Goal: Transaction & Acquisition: Purchase product/service

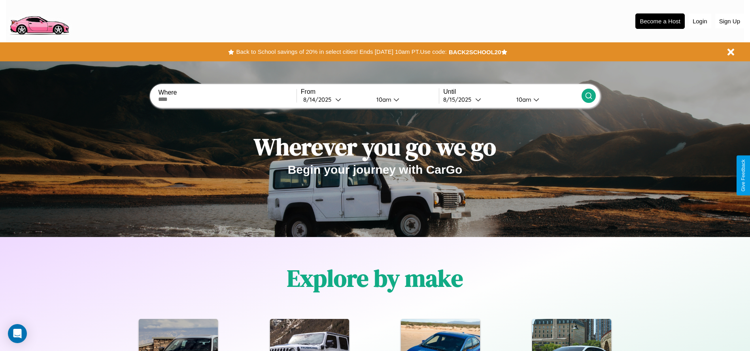
click at [227, 99] on input "text" at bounding box center [227, 99] width 138 height 6
type input "**********"
click at [335, 99] on icon at bounding box center [338, 99] width 6 height 6
select select "*"
select select "****"
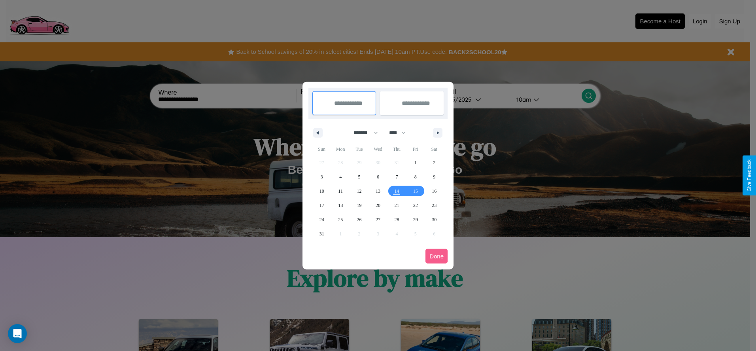
click at [362, 132] on select "******* ******** ***** ***** *** **** **** ****** ********* ******* ******** **…" at bounding box center [365, 132] width 34 height 13
select select "**"
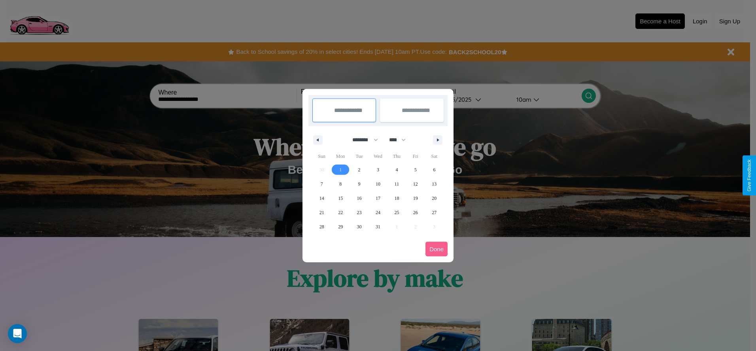
click at [340, 169] on span "1" at bounding box center [340, 170] width 2 height 14
type input "**********"
click at [378, 183] on span "10" at bounding box center [378, 184] width 5 height 14
type input "**********"
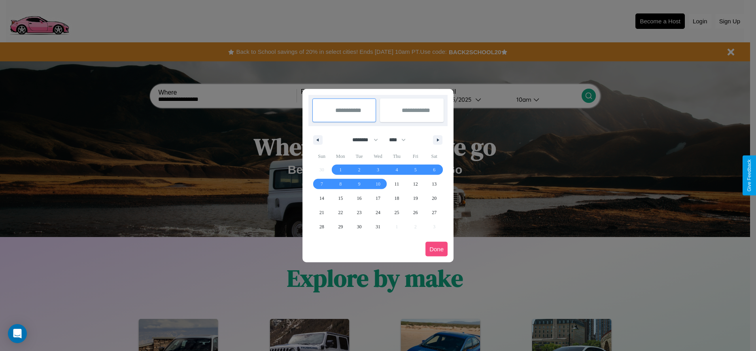
click at [437, 249] on button "Done" at bounding box center [436, 249] width 22 height 15
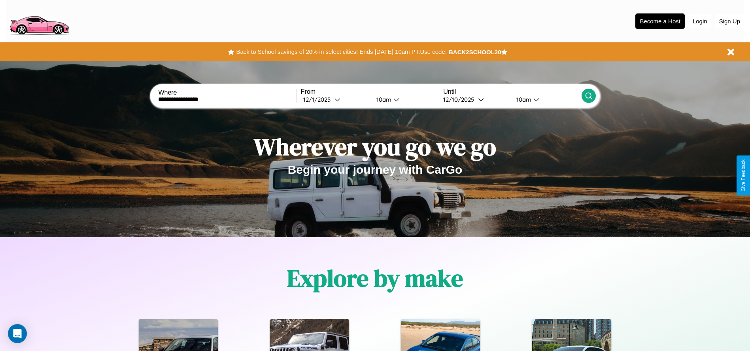
click at [588, 96] on icon at bounding box center [589, 96] width 8 height 8
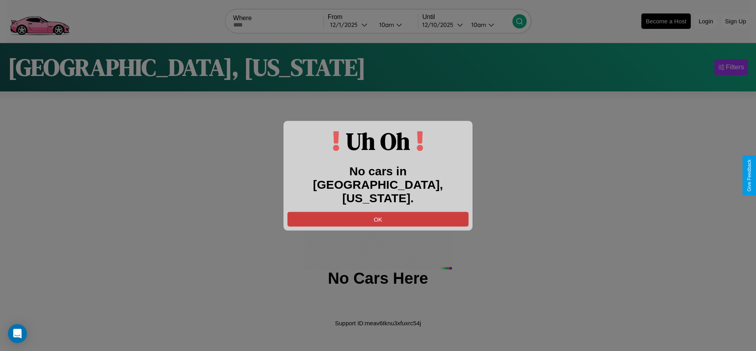
click at [378, 212] on button "OK" at bounding box center [377, 219] width 181 height 15
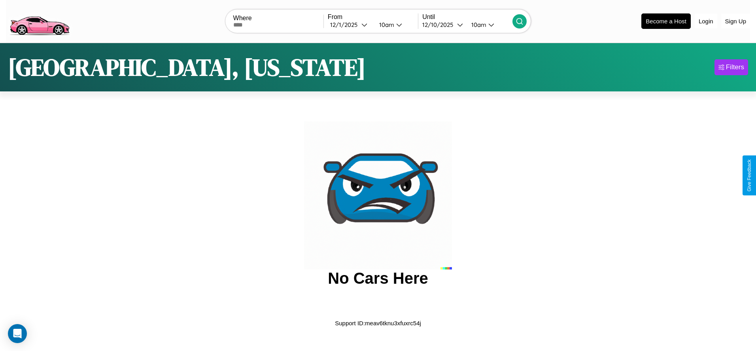
click at [39, 20] on img at bounding box center [39, 20] width 67 height 33
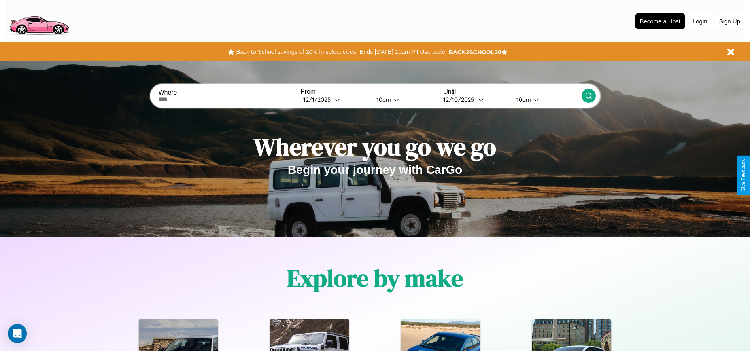
click at [341, 52] on button "Back to School savings of 20% in select cities! Ends 9/1 at 10am PT. Use code:" at bounding box center [341, 51] width 214 height 11
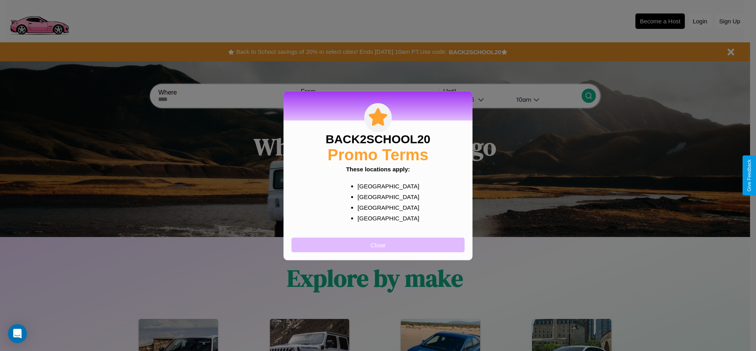
click at [378, 244] on button "Close" at bounding box center [377, 244] width 173 height 15
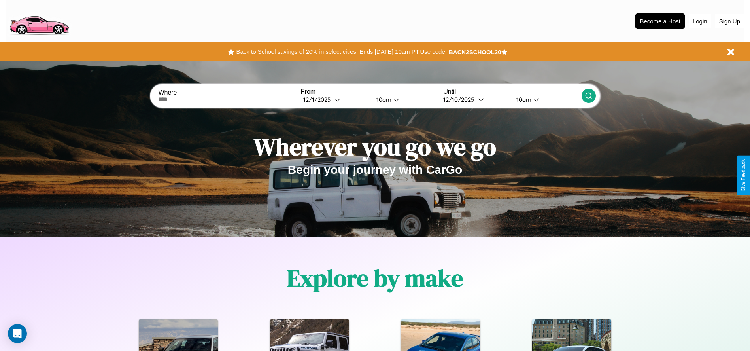
scroll to position [164, 0]
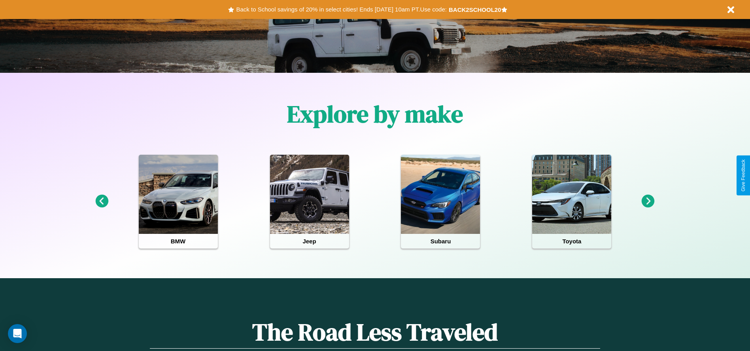
click at [648, 201] on icon at bounding box center [648, 201] width 13 height 13
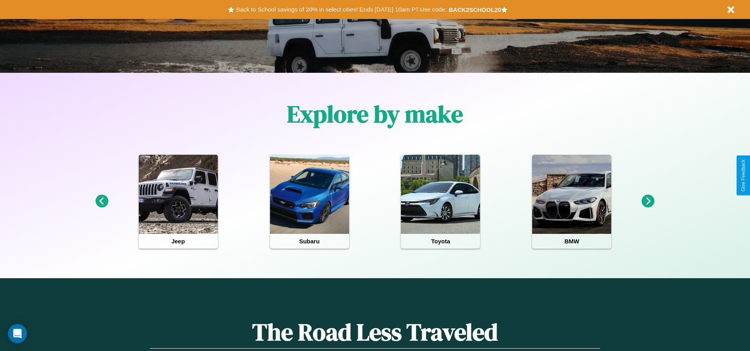
click at [648, 201] on icon at bounding box center [648, 201] width 13 height 13
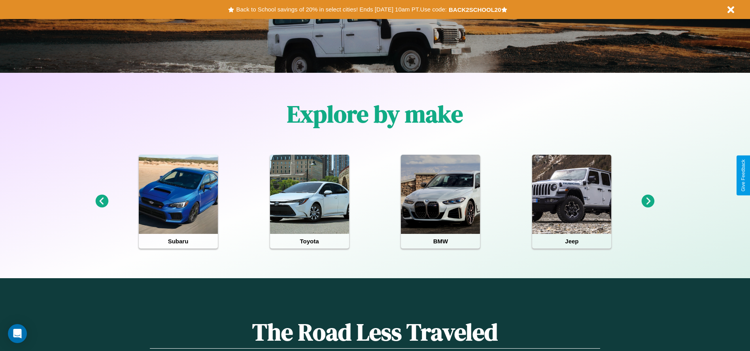
click at [648, 201] on icon at bounding box center [648, 201] width 13 height 13
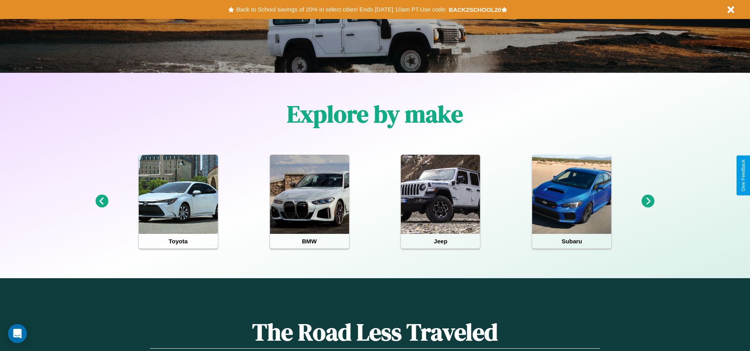
click at [102, 201] on icon at bounding box center [101, 201] width 13 height 13
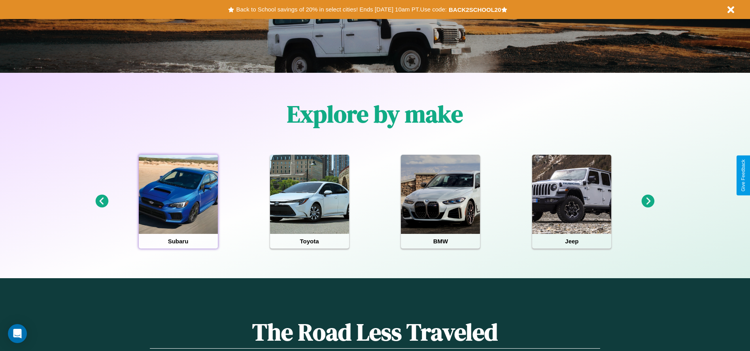
click at [178, 201] on div at bounding box center [178, 194] width 79 height 79
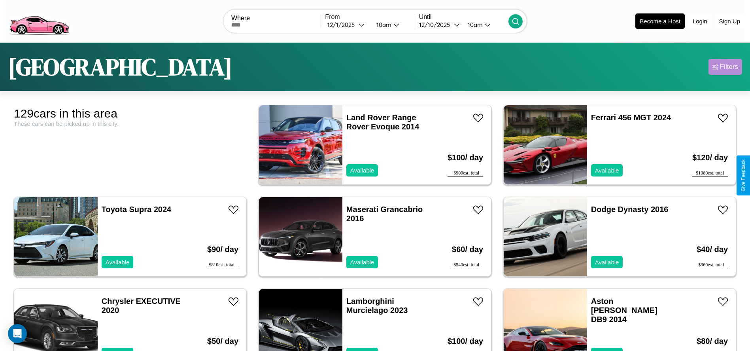
click at [725, 67] on div "Filters" at bounding box center [729, 67] width 18 height 8
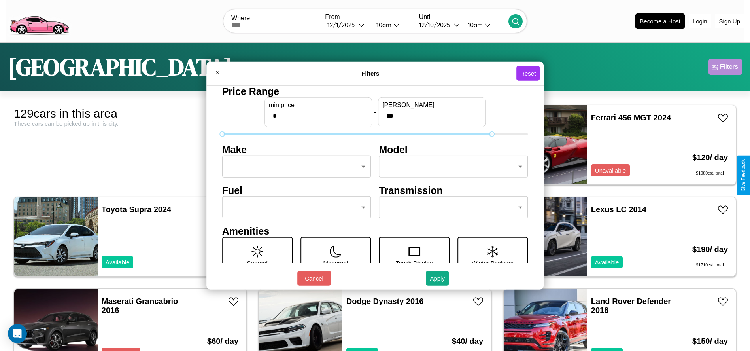
type input "***"
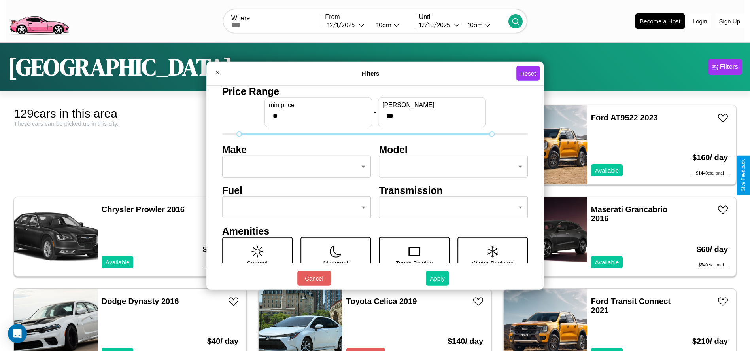
type input "**"
click at [438, 278] on button "Apply" at bounding box center [437, 278] width 23 height 15
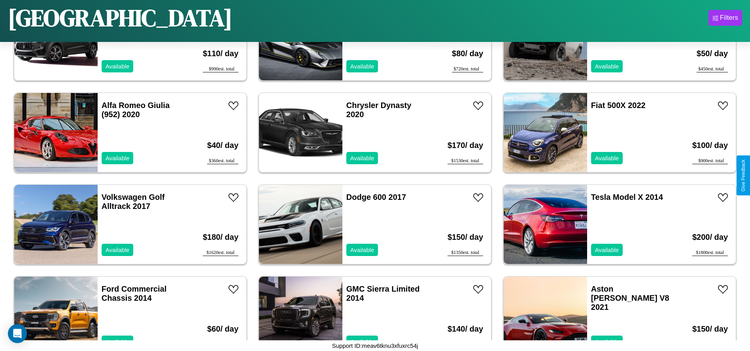
scroll to position [2932, 0]
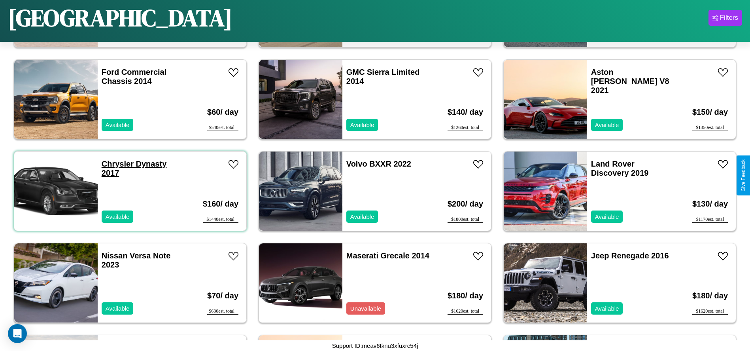
click at [117, 164] on link "Chrysler Dynasty 2017" at bounding box center [134, 168] width 65 height 18
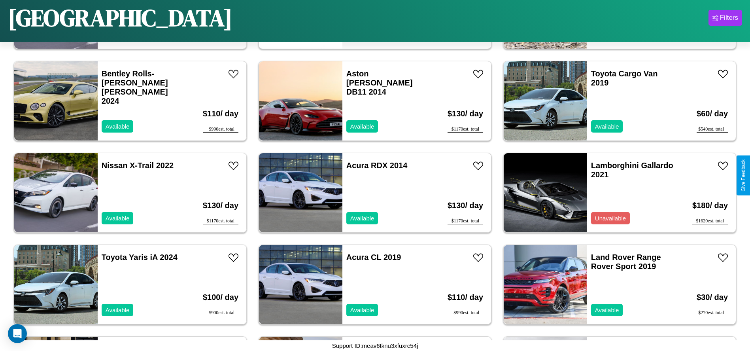
scroll to position [3207, 0]
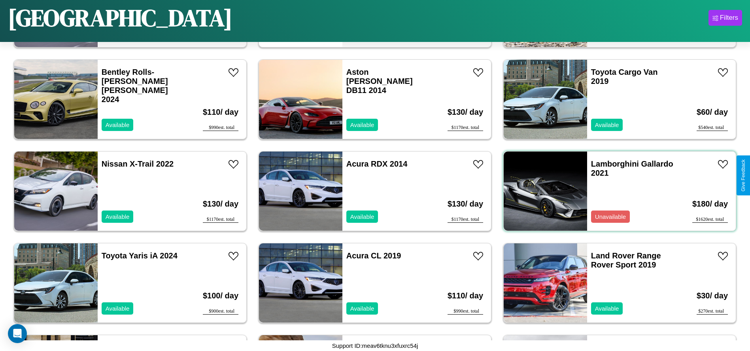
click at [615, 191] on div "Lamborghini Gallardo 2021 Unavailable" at bounding box center [632, 190] width 91 height 79
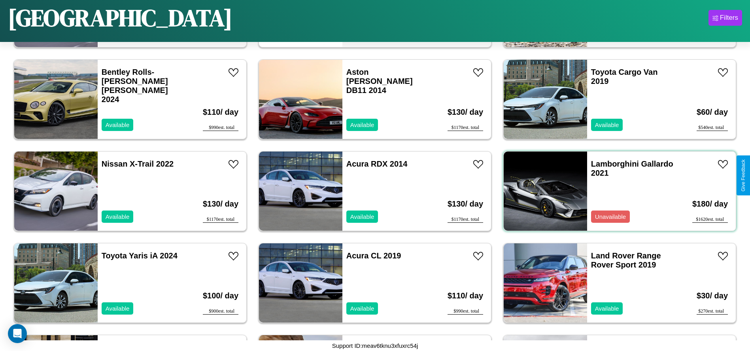
click at [615, 191] on div "Lamborghini Gallardo 2021 Unavailable" at bounding box center [632, 190] width 91 height 79
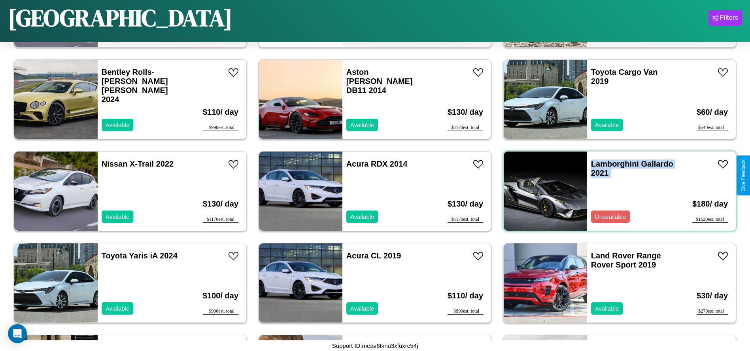
click at [615, 191] on div "Lamborghini Gallardo 2021 Unavailable" at bounding box center [632, 190] width 91 height 79
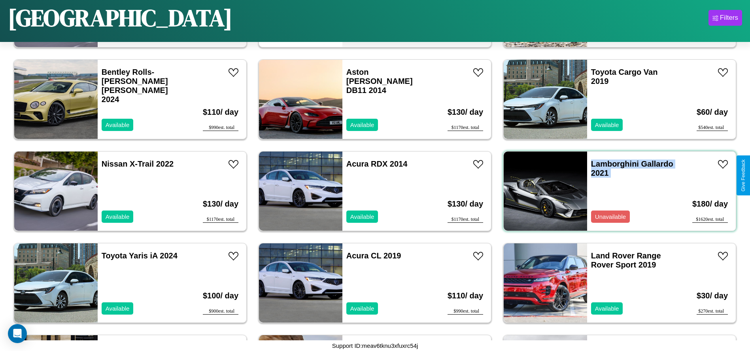
click at [615, 191] on div "Lamborghini Gallardo 2021 Unavailable" at bounding box center [632, 190] width 91 height 79
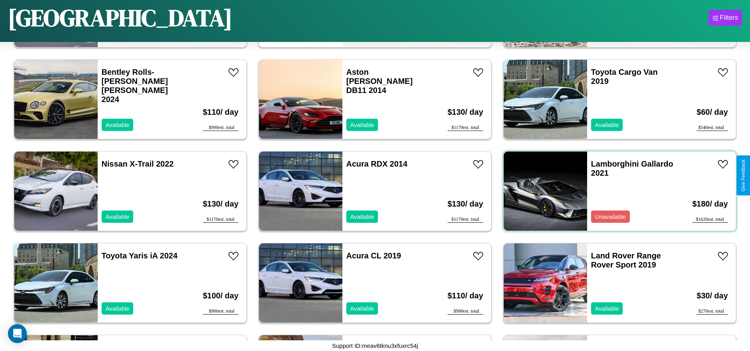
click at [615, 191] on div "Lamborghini Gallardo 2021 Unavailable" at bounding box center [632, 190] width 91 height 79
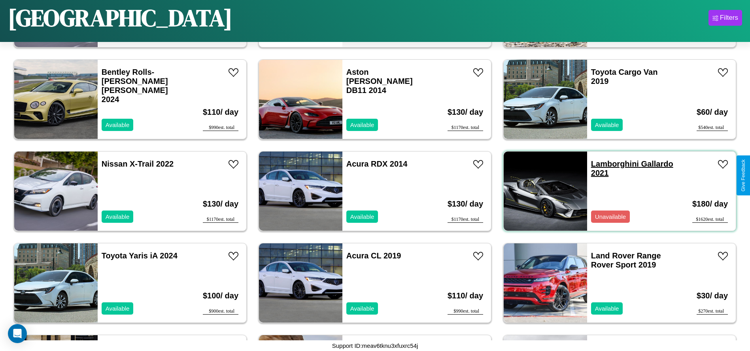
click at [610, 164] on link "Lamborghini Gallardo 2021" at bounding box center [632, 168] width 82 height 18
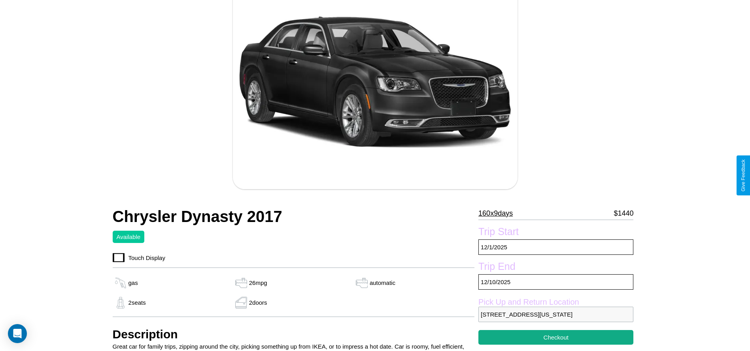
scroll to position [312, 0]
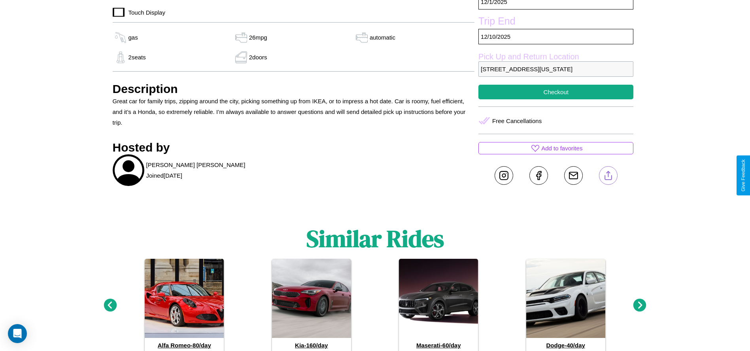
click at [608, 175] on line at bounding box center [608, 174] width 0 height 6
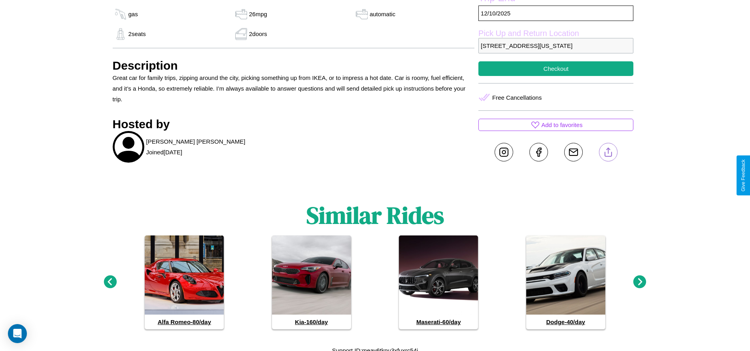
scroll to position [340, 0]
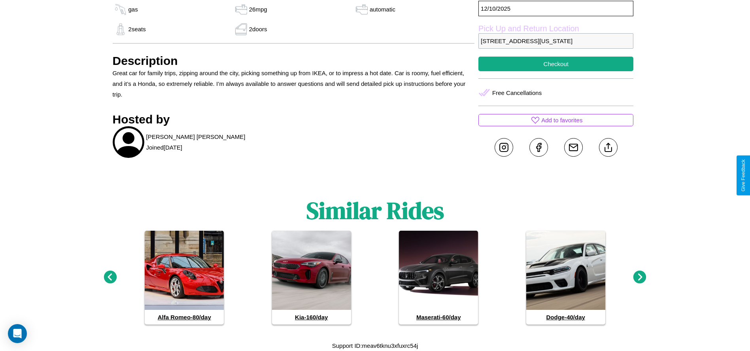
click at [640, 277] on icon at bounding box center [639, 276] width 13 height 13
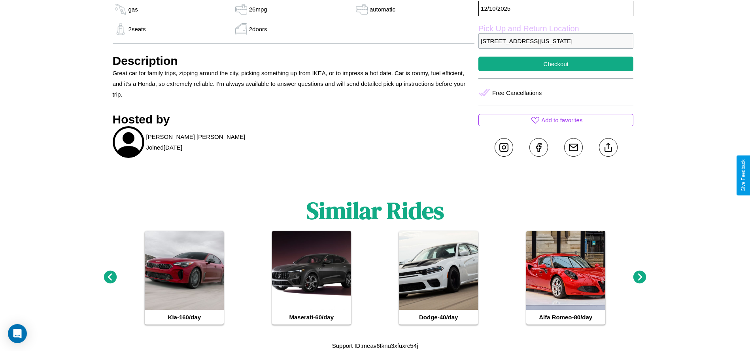
click at [640, 277] on icon at bounding box center [639, 276] width 13 height 13
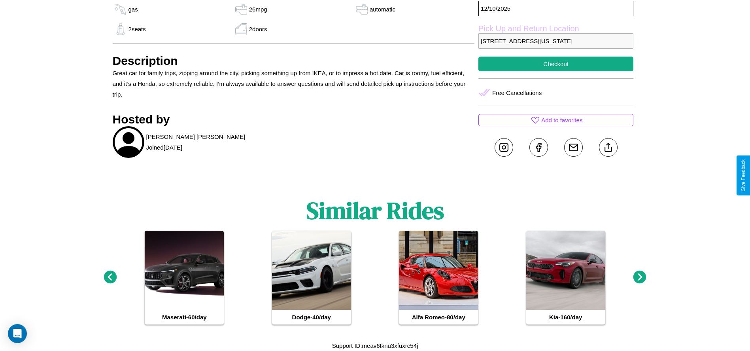
click at [110, 277] on icon at bounding box center [110, 276] width 13 height 13
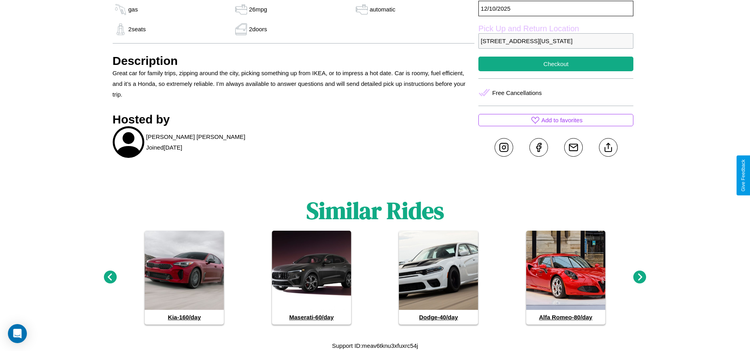
click at [640, 277] on icon at bounding box center [639, 276] width 13 height 13
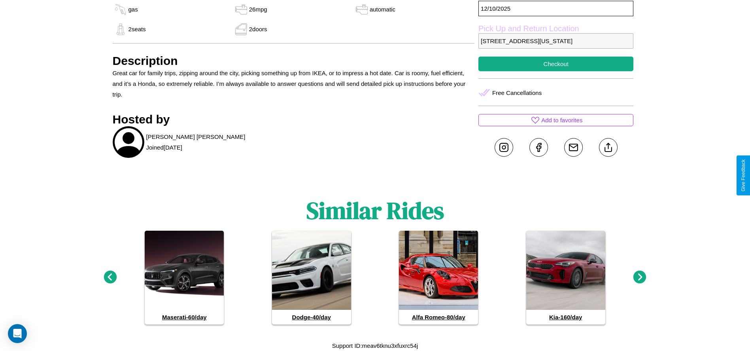
click at [640, 277] on icon at bounding box center [639, 276] width 13 height 13
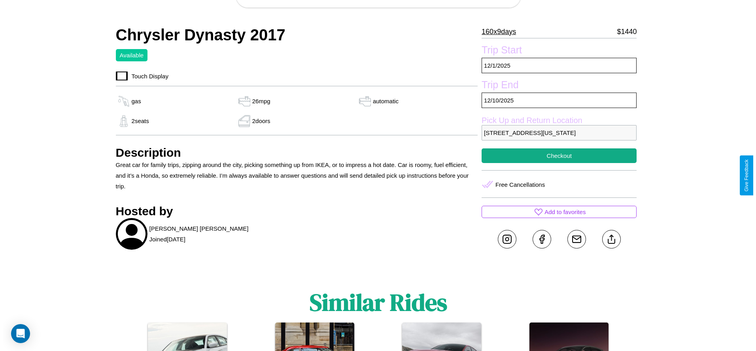
scroll to position [229, 0]
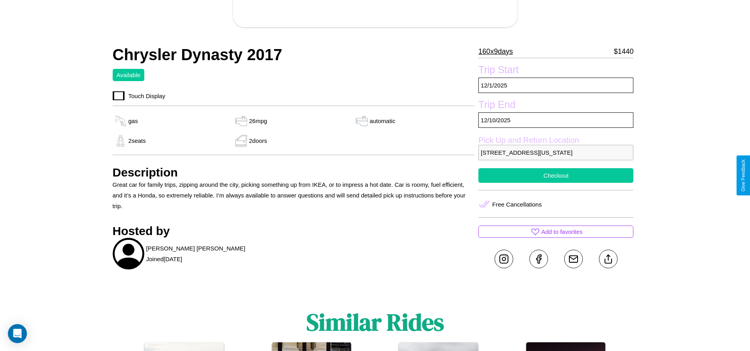
click at [556, 175] on button "Checkout" at bounding box center [555, 175] width 155 height 15
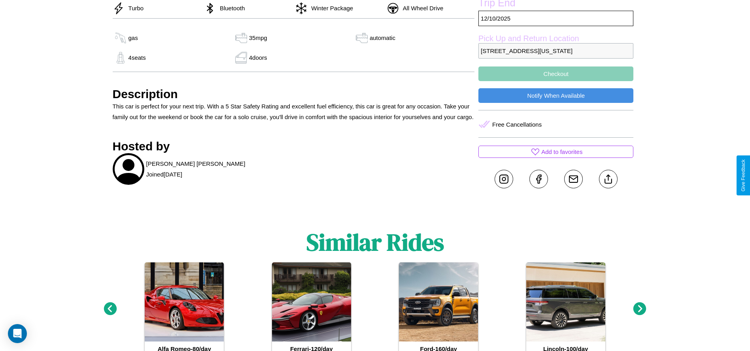
scroll to position [272, 0]
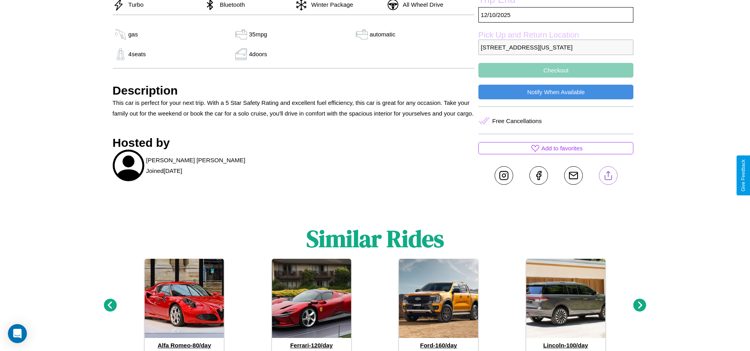
click at [608, 175] on line at bounding box center [608, 174] width 0 height 6
